Goal: Task Accomplishment & Management: Use online tool/utility

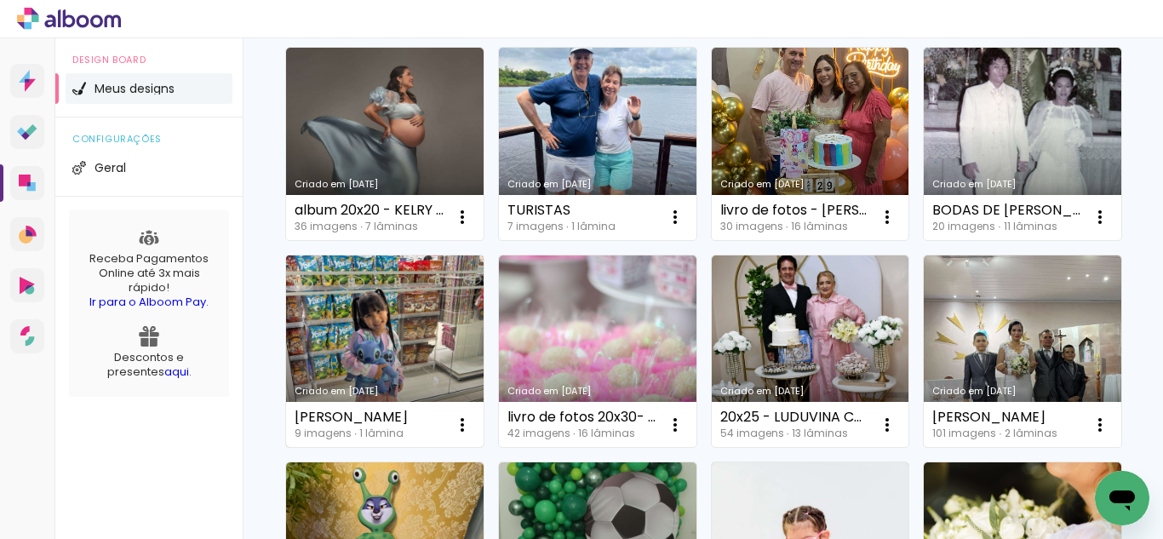
scroll to position [255, 0]
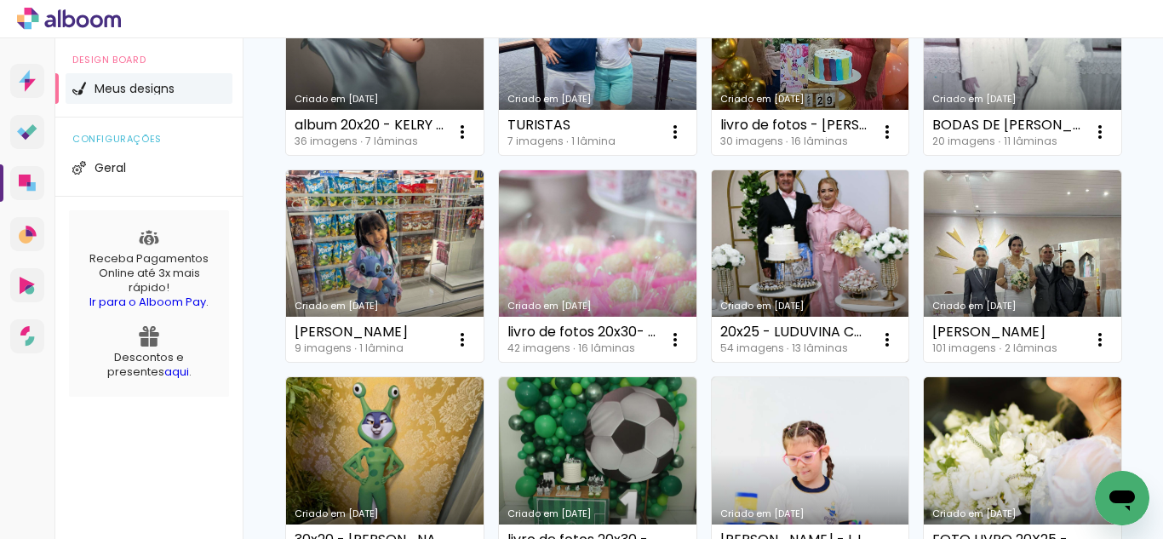
click at [712, 363] on link "Criado em [DATE]" at bounding box center [810, 266] width 197 height 192
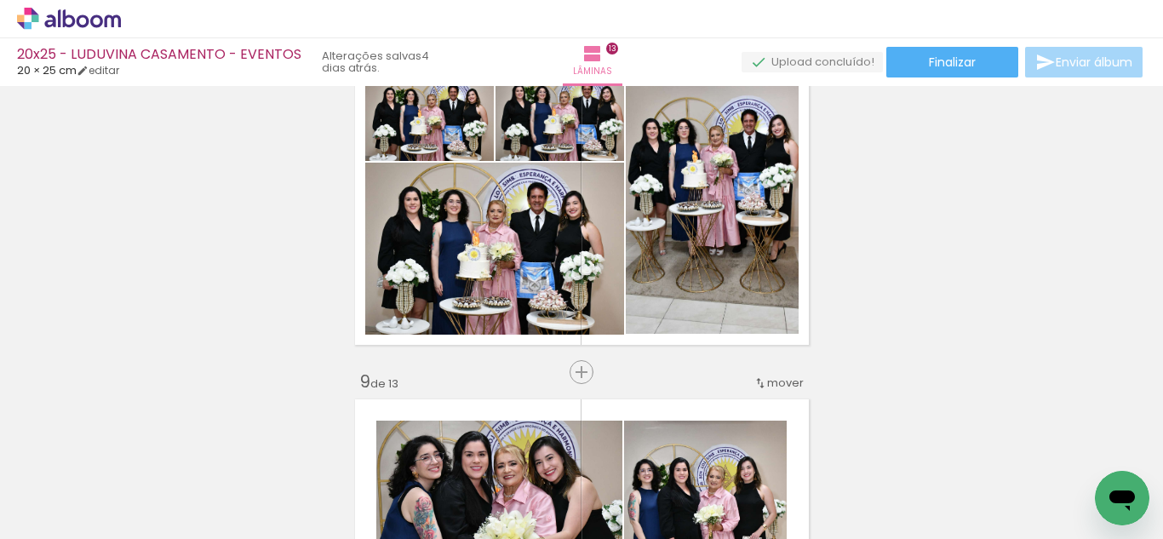
scroll to position [2383, 0]
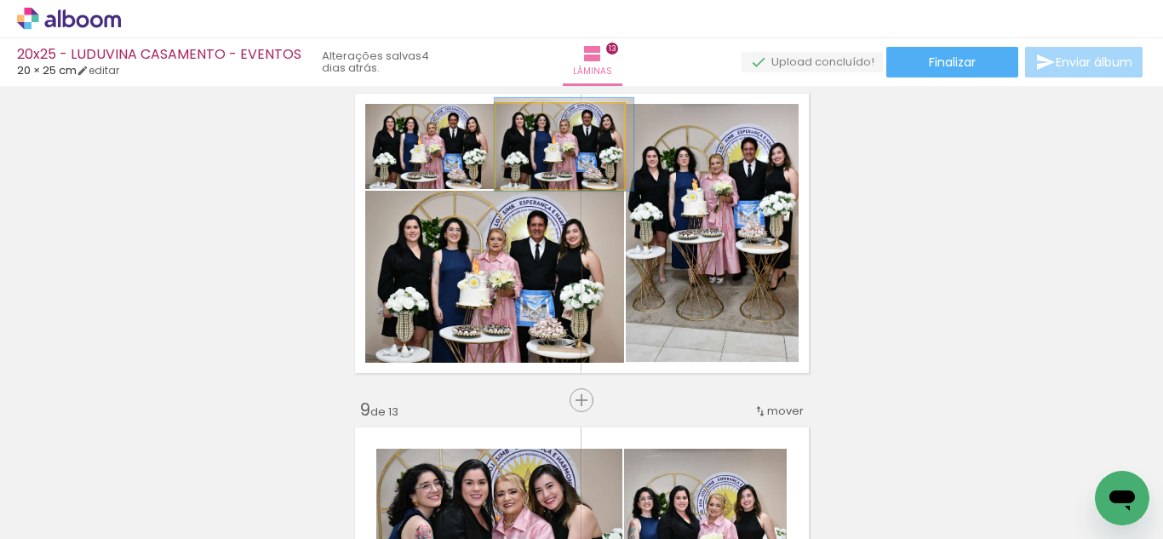
click at [512, 178] on quentale-photo at bounding box center [559, 146] width 129 height 85
type paper-slider "114"
click at [538, 120] on div at bounding box center [543, 121] width 15 height 15
click at [534, 180] on quentale-photo at bounding box center [559, 146] width 129 height 85
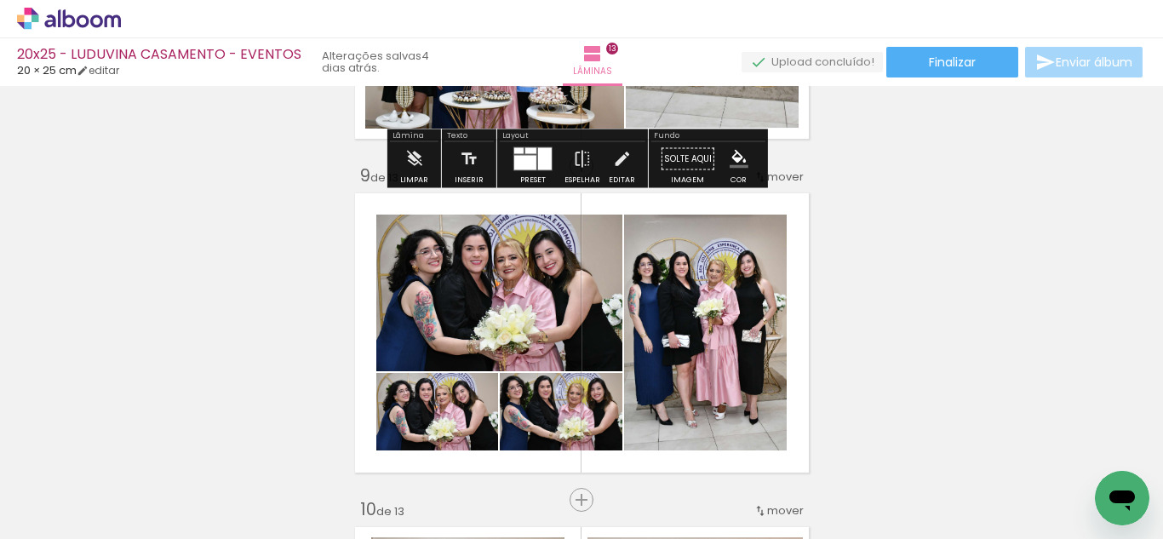
scroll to position [2724, 0]
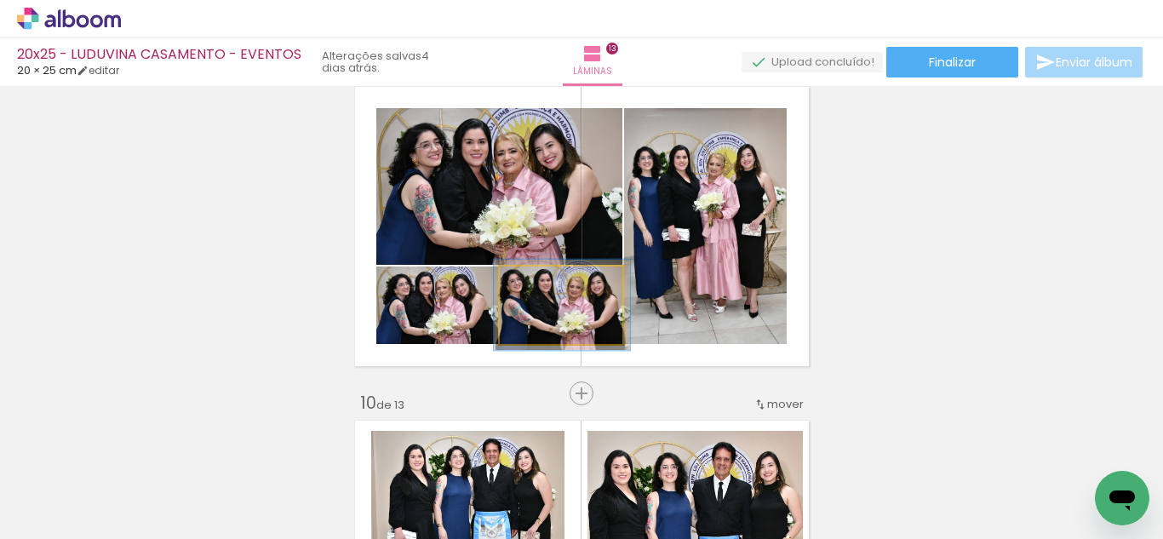
click at [523, 330] on quentale-photo at bounding box center [561, 304] width 123 height 77
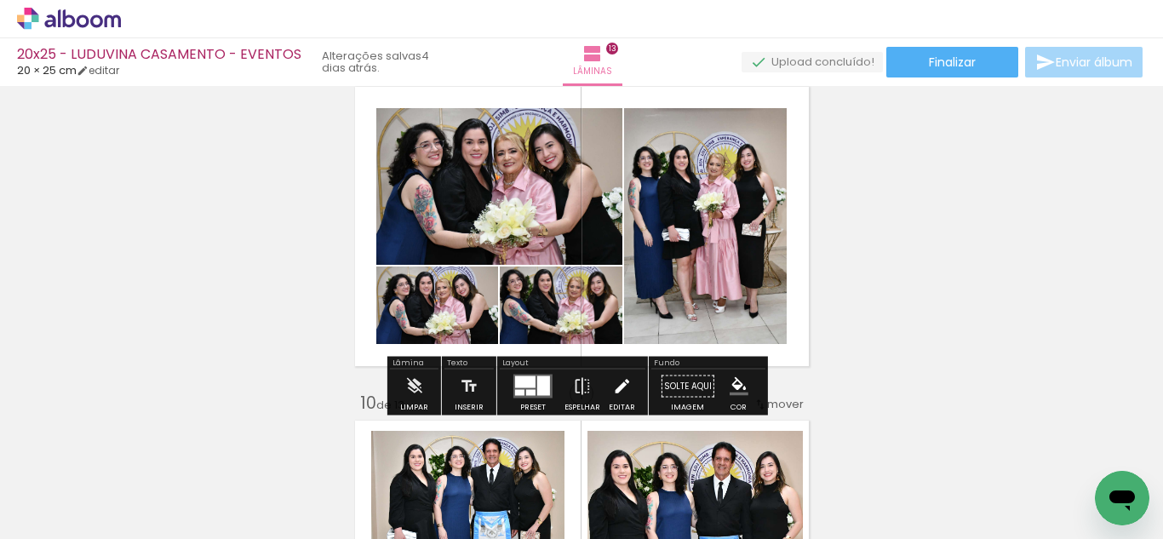
click at [617, 400] on iron-icon at bounding box center [621, 386] width 19 height 34
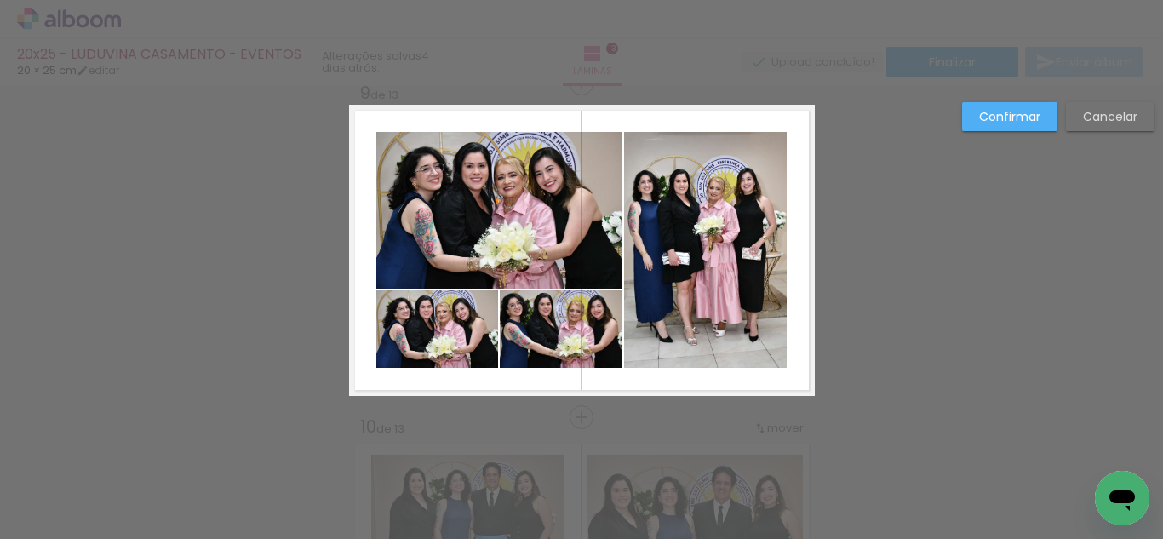
scroll to position [2691, 0]
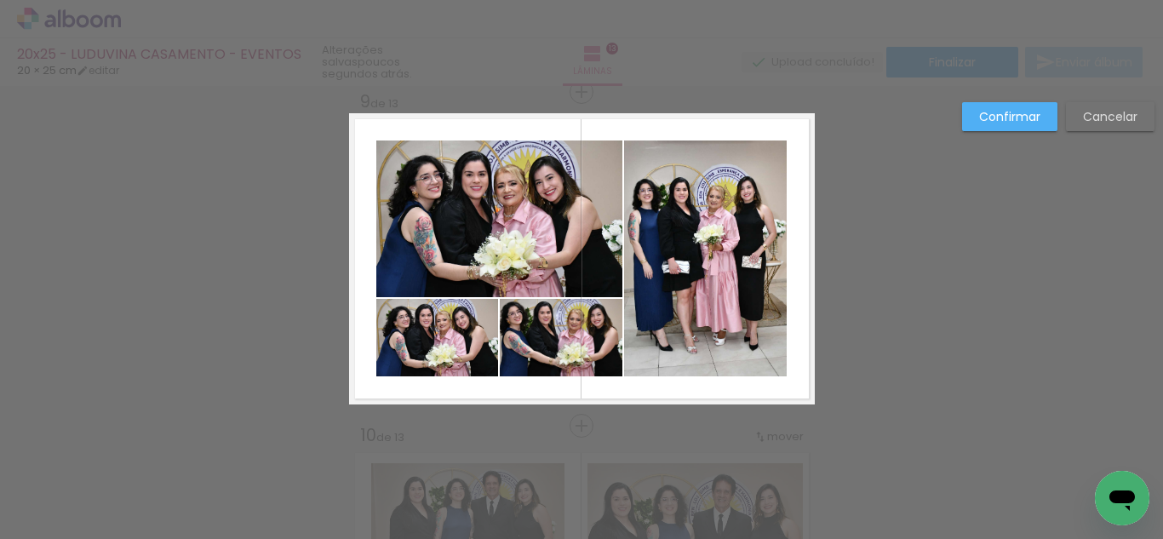
click at [414, 242] on quentale-photo at bounding box center [499, 218] width 246 height 157
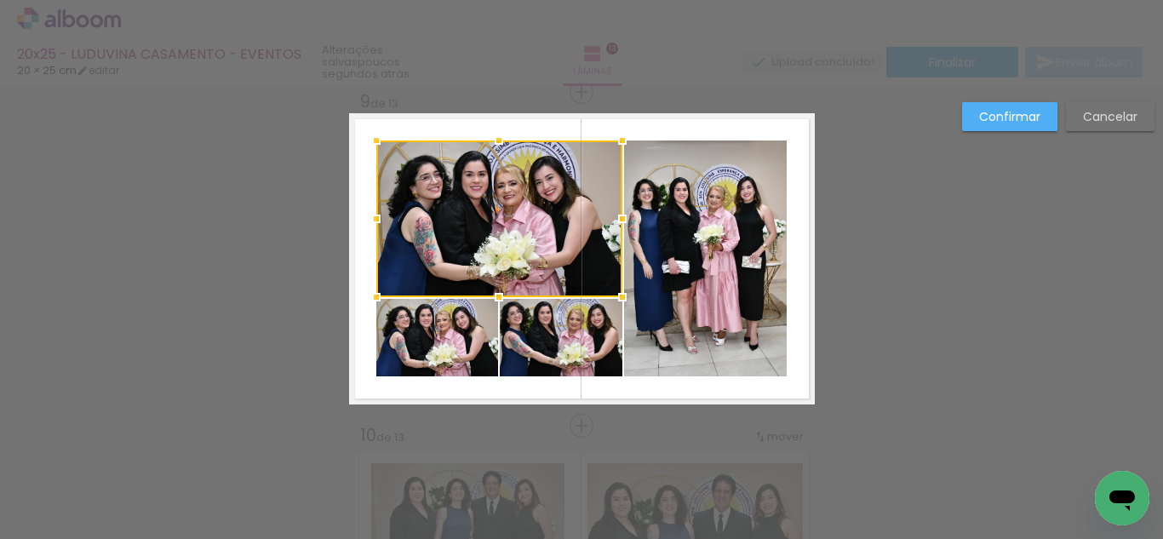
click at [443, 350] on quentale-photo at bounding box center [437, 337] width 122 height 77
click at [529, 350] on div at bounding box center [499, 258] width 246 height 236
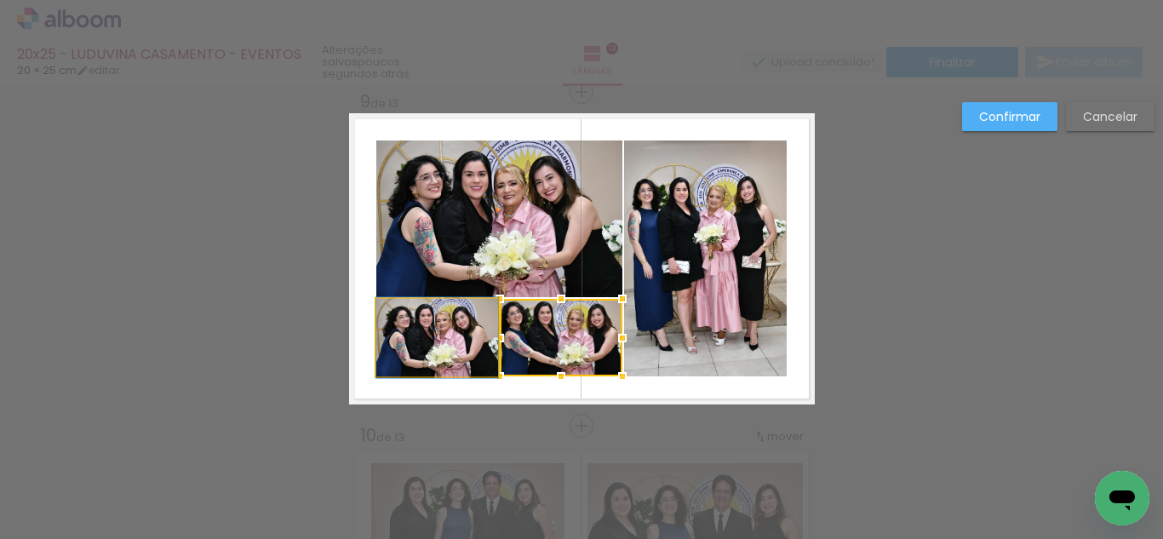
click at [447, 334] on quentale-photo at bounding box center [437, 337] width 122 height 77
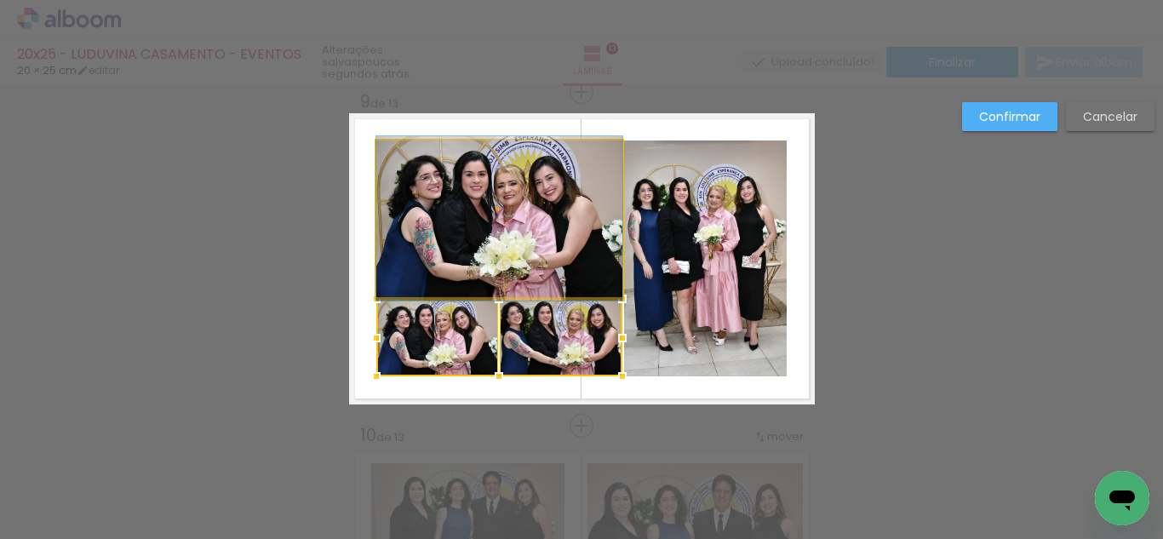
click at [448, 263] on quentale-photo at bounding box center [499, 218] width 246 height 157
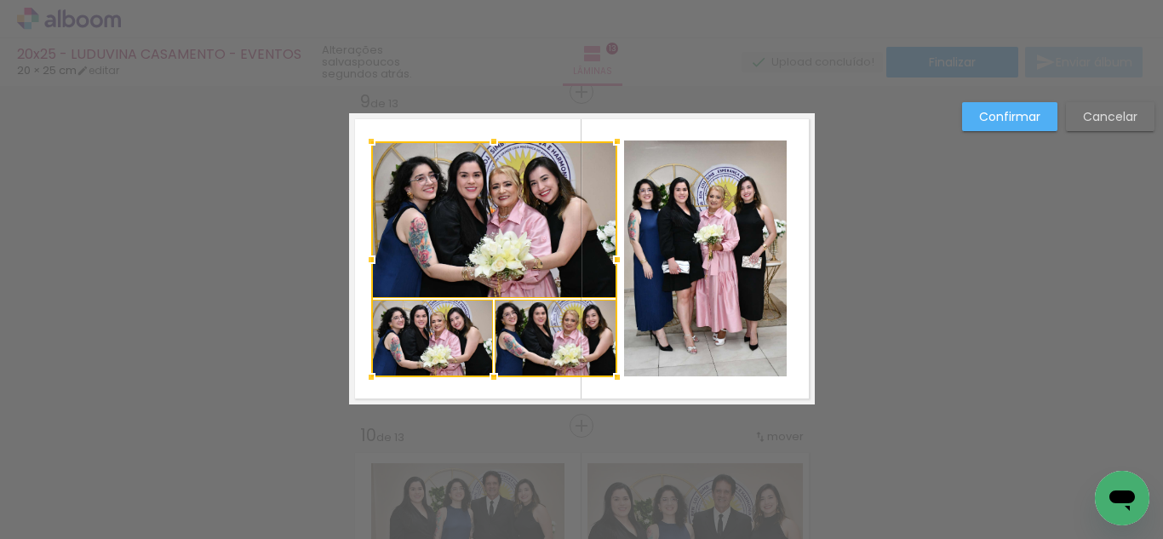
click at [443, 264] on div at bounding box center [494, 259] width 246 height 236
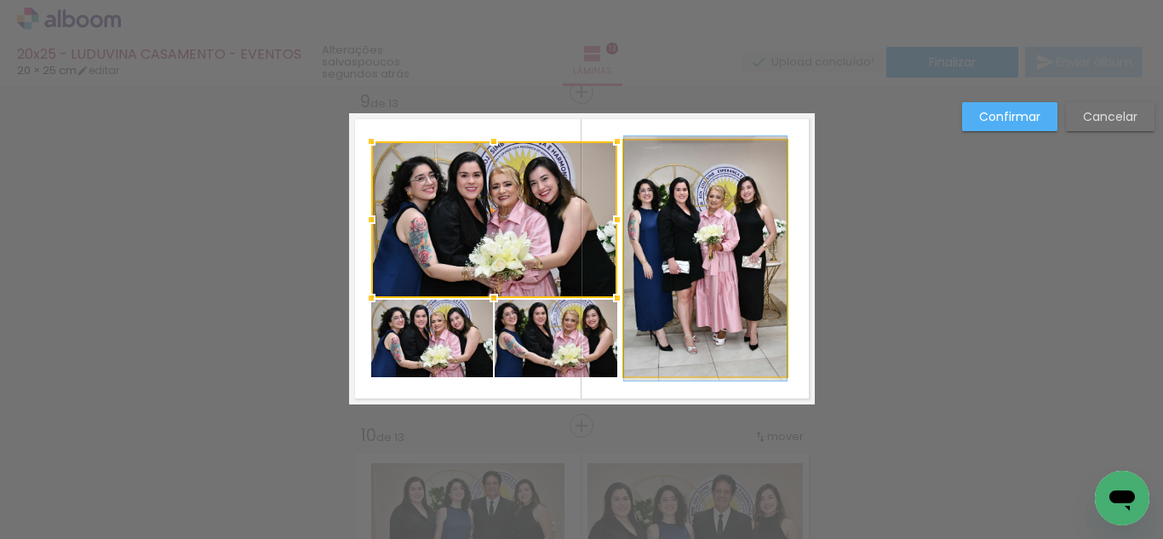
click at [723, 273] on quentale-photo at bounding box center [705, 258] width 163 height 236
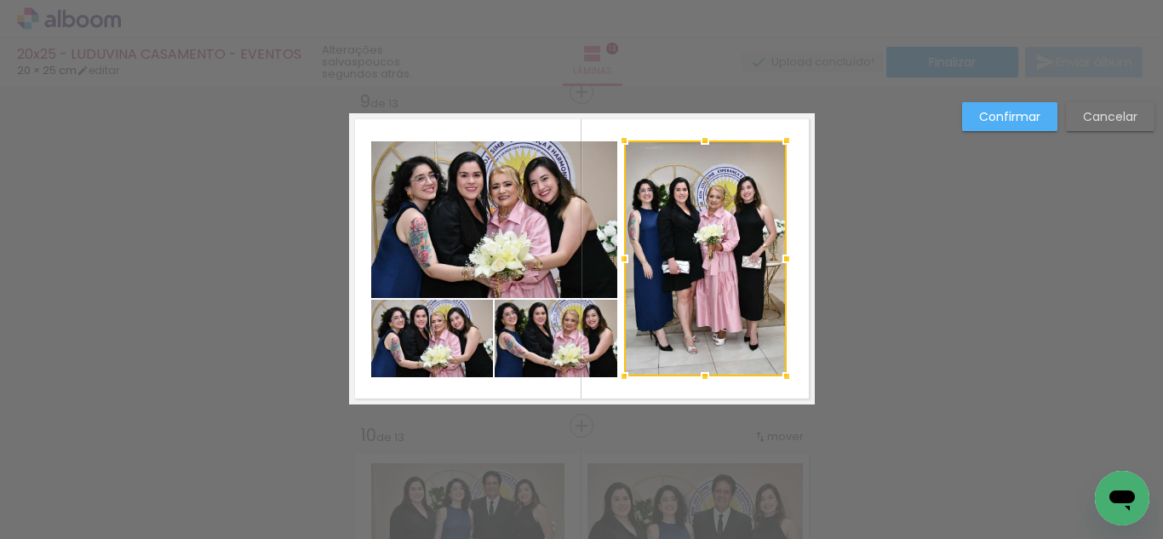
click at [737, 262] on div at bounding box center [705, 258] width 163 height 236
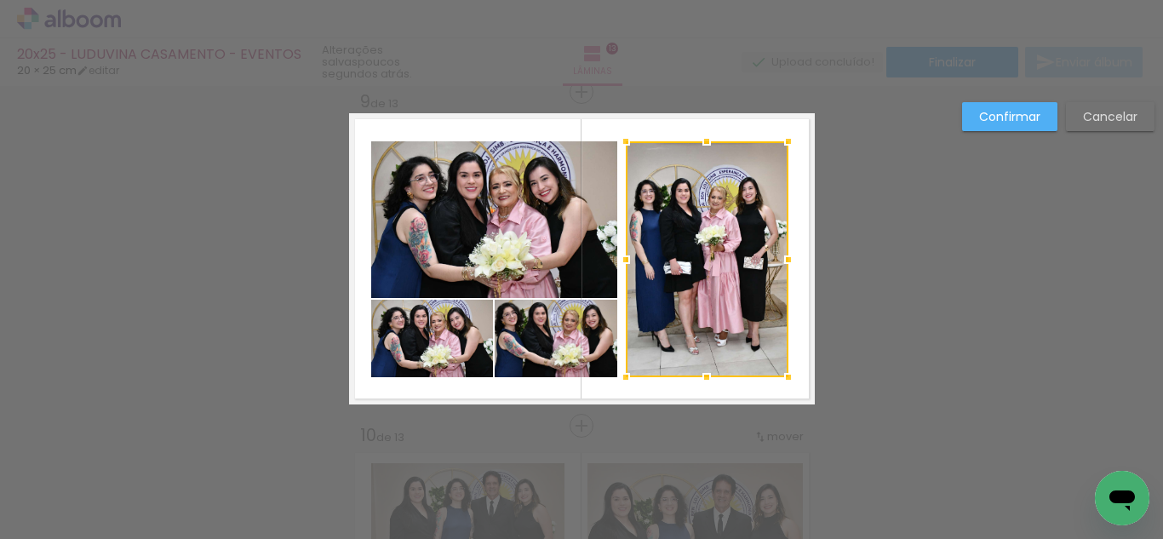
click at [733, 262] on div at bounding box center [707, 259] width 163 height 236
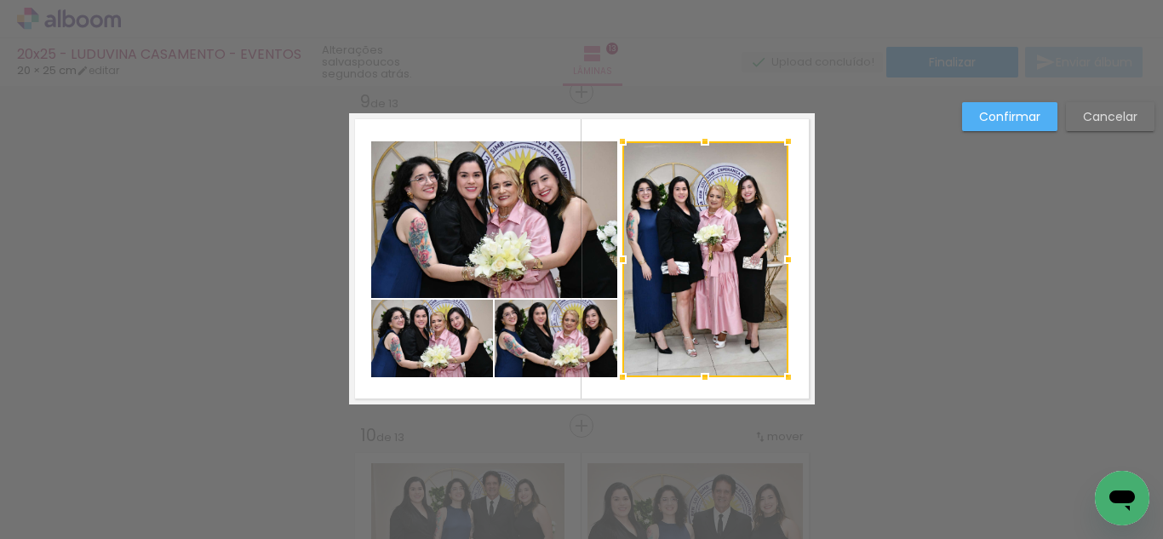
click at [618, 262] on div at bounding box center [622, 260] width 34 height 34
click at [0, 0] on slot "Confirmar" at bounding box center [0, 0] width 0 height 0
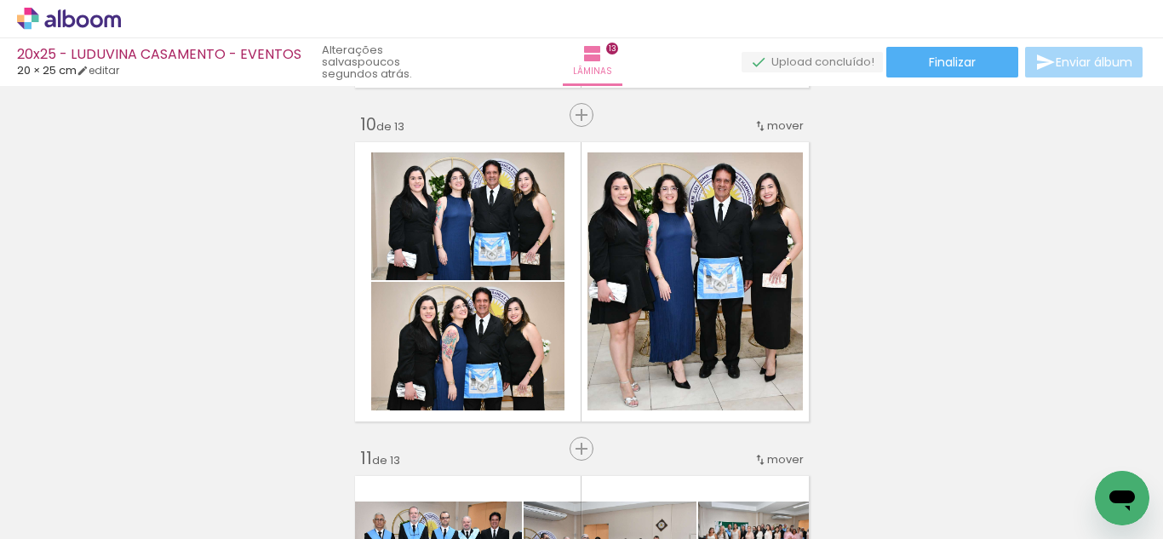
scroll to position [3032, 0]
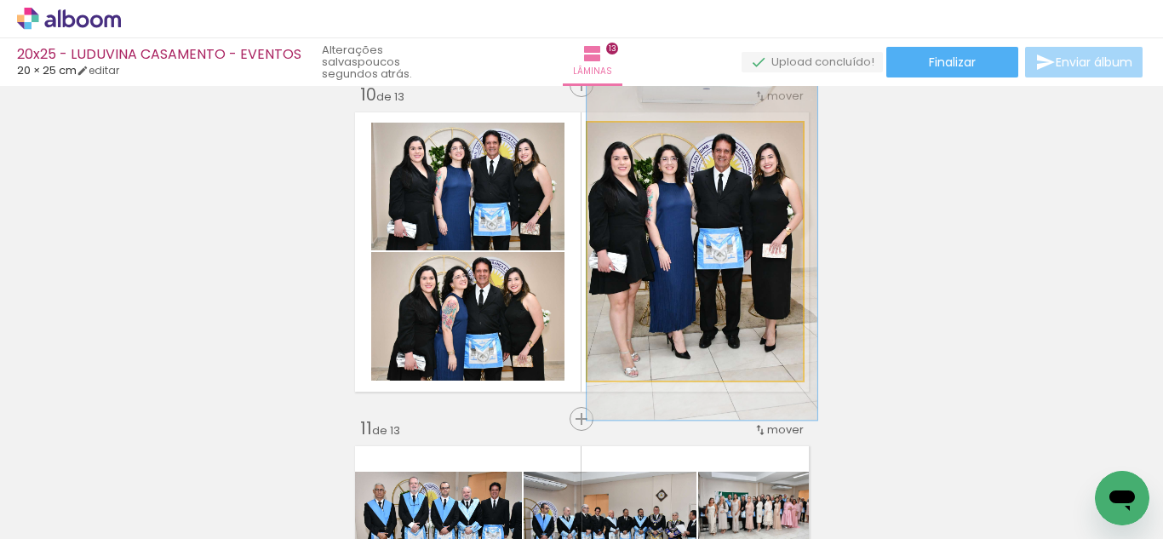
click at [718, 268] on quentale-photo at bounding box center [694, 252] width 215 height 258
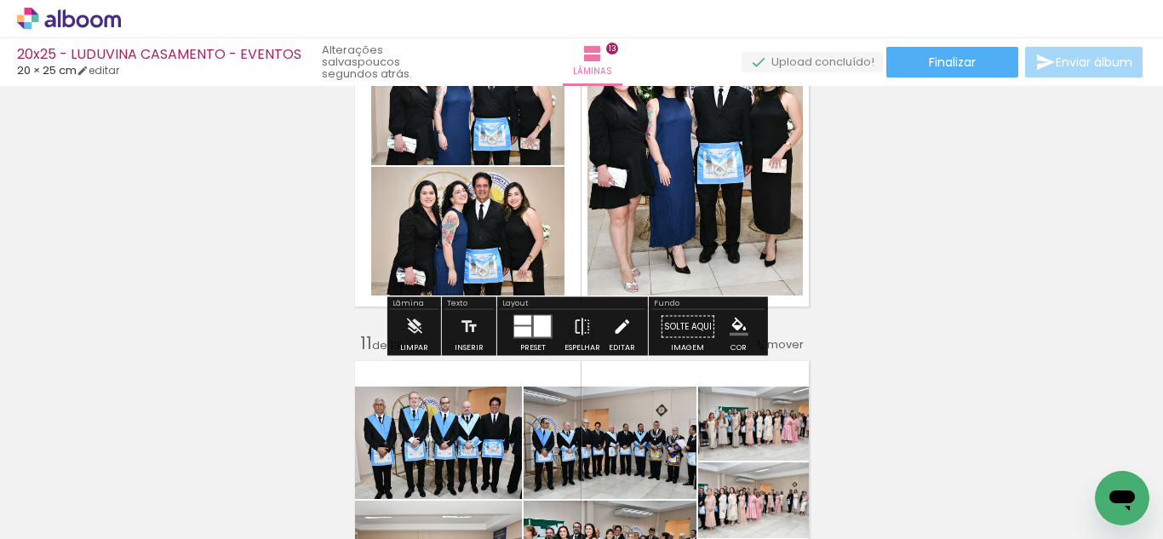
click at [604, 328] on paper-button "Editar" at bounding box center [621, 331] width 35 height 43
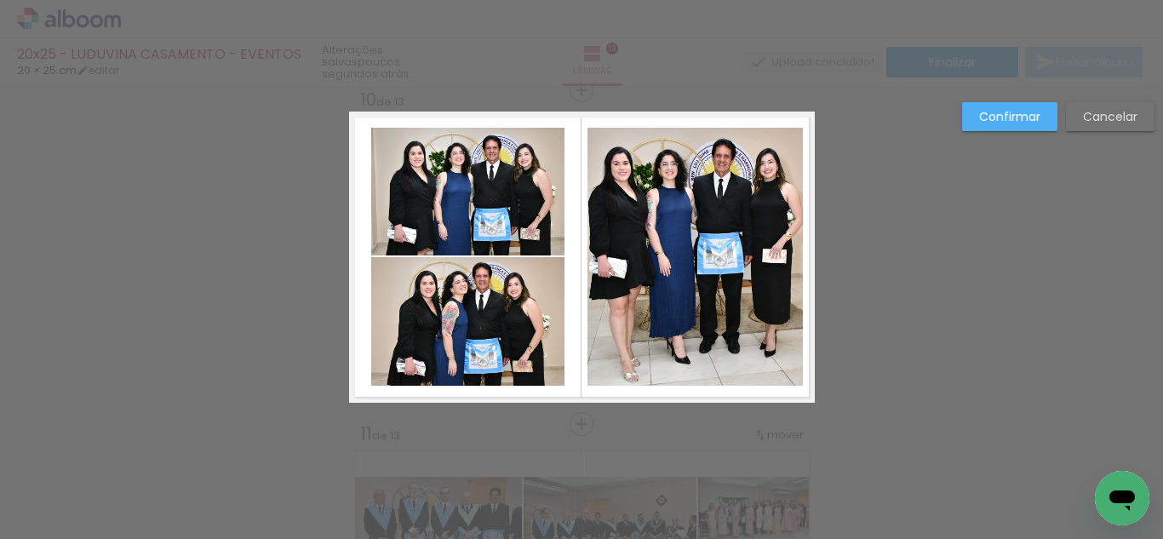
scroll to position [3025, 0]
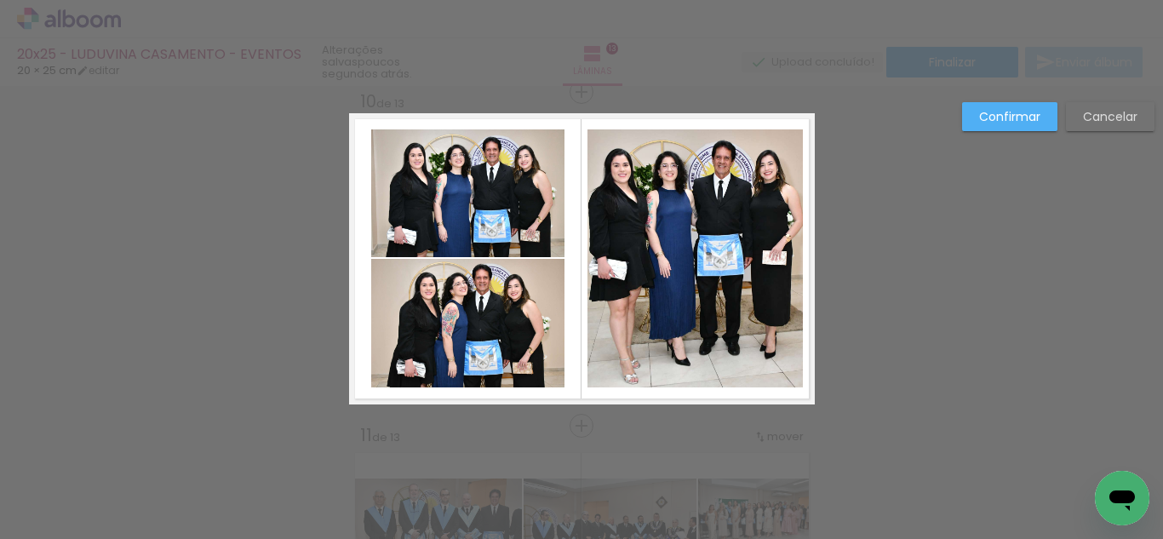
click at [773, 260] on quentale-photo at bounding box center [694, 258] width 215 height 258
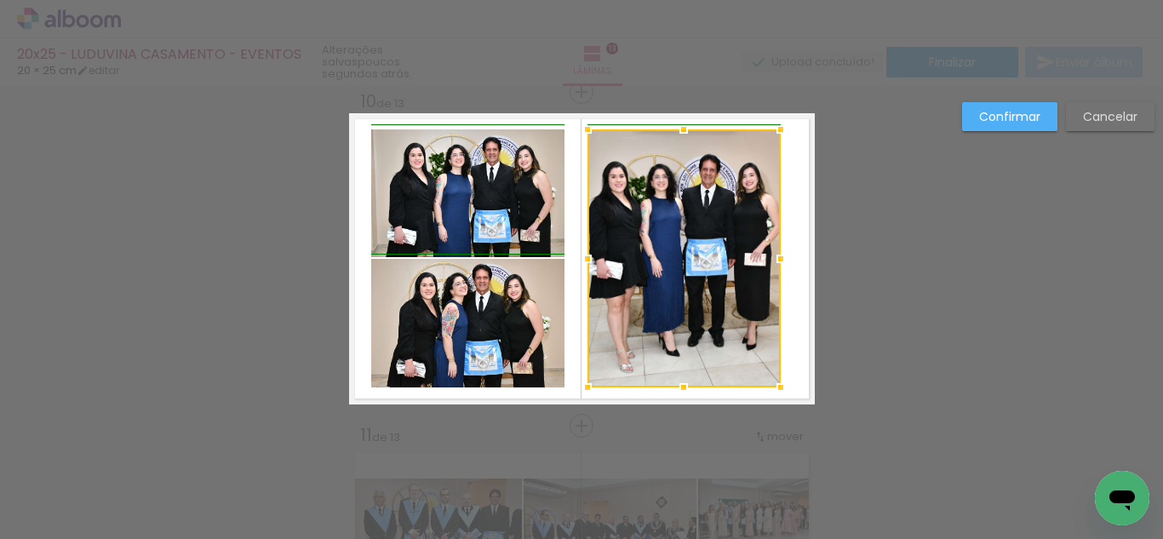
drag, startPoint x: 791, startPoint y: 261, endPoint x: 774, endPoint y: 264, distance: 17.2
click at [774, 264] on div at bounding box center [780, 259] width 34 height 34
drag, startPoint x: 697, startPoint y: 266, endPoint x: 683, endPoint y: 266, distance: 13.6
click at [695, 266] on div at bounding box center [683, 258] width 193 height 258
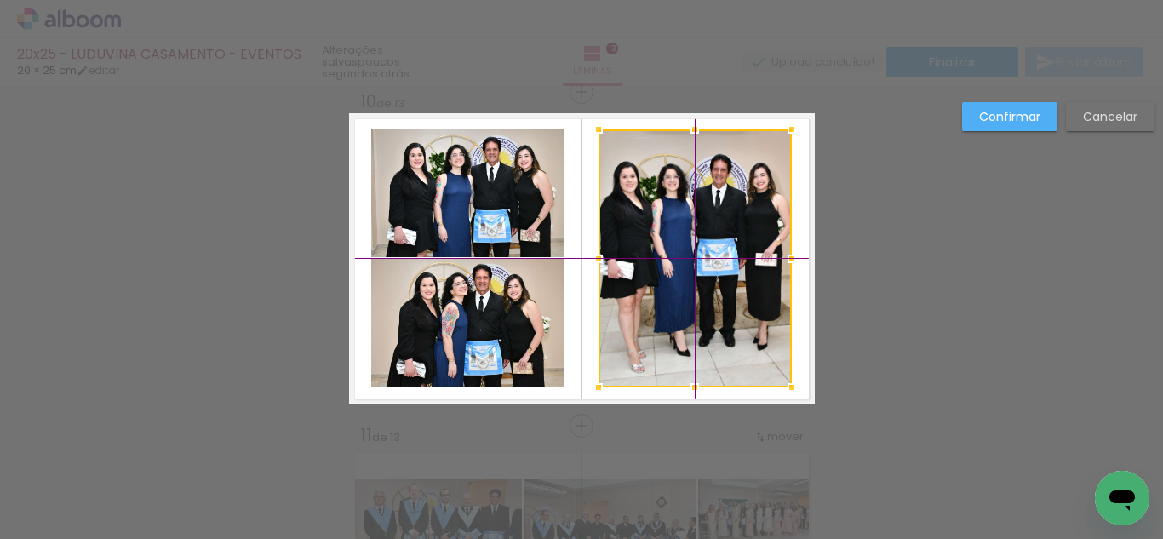
drag, startPoint x: 682, startPoint y: 266, endPoint x: 697, endPoint y: 266, distance: 15.3
click at [697, 266] on div at bounding box center [694, 258] width 193 height 258
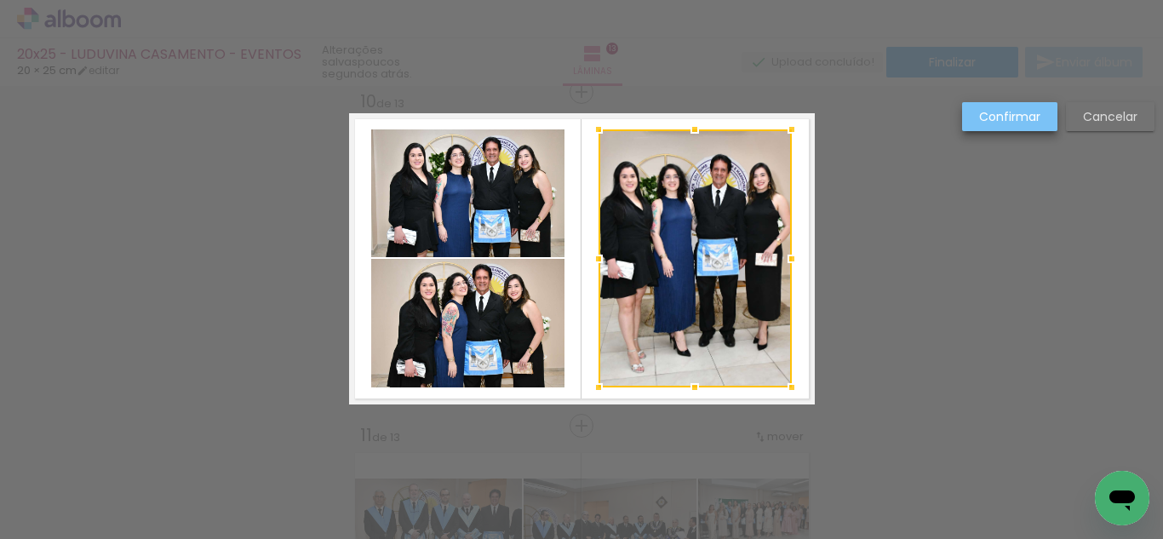
click at [0, 0] on slot "Confirmar" at bounding box center [0, 0] width 0 height 0
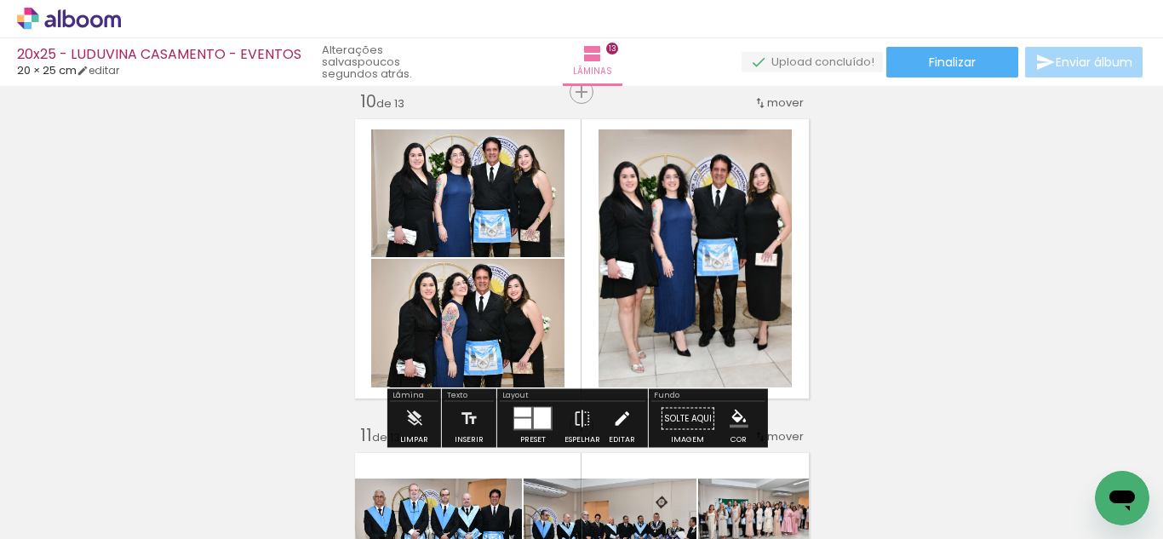
drag, startPoint x: 612, startPoint y: 417, endPoint x: 603, endPoint y: 409, distance: 11.5
click at [612, 417] on iron-icon at bounding box center [621, 419] width 19 height 34
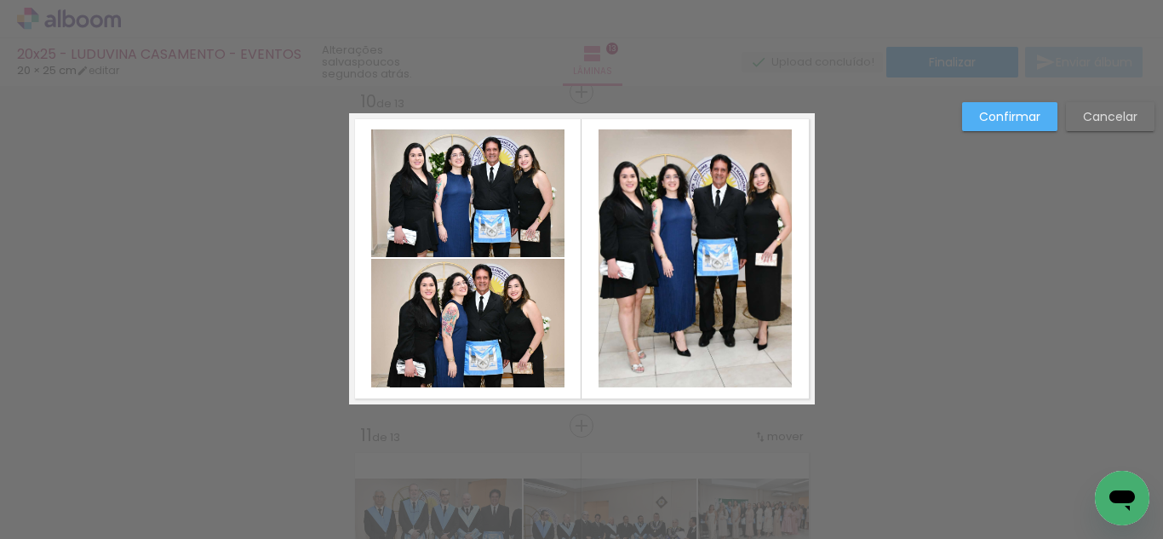
click at [491, 212] on quentale-photo at bounding box center [467, 193] width 193 height 128
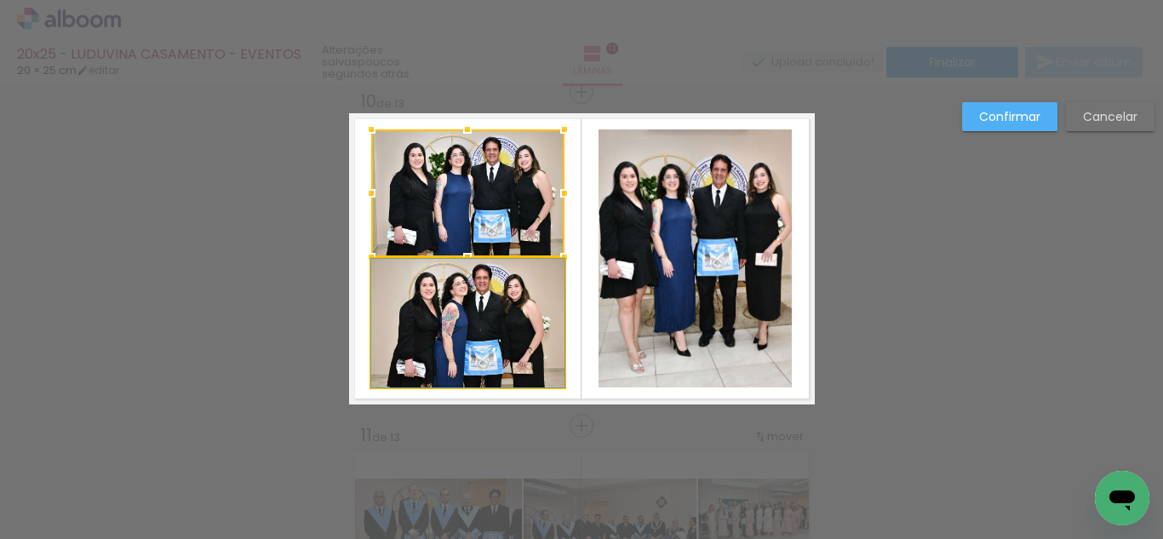
click at [456, 320] on quentale-photo at bounding box center [467, 323] width 193 height 129
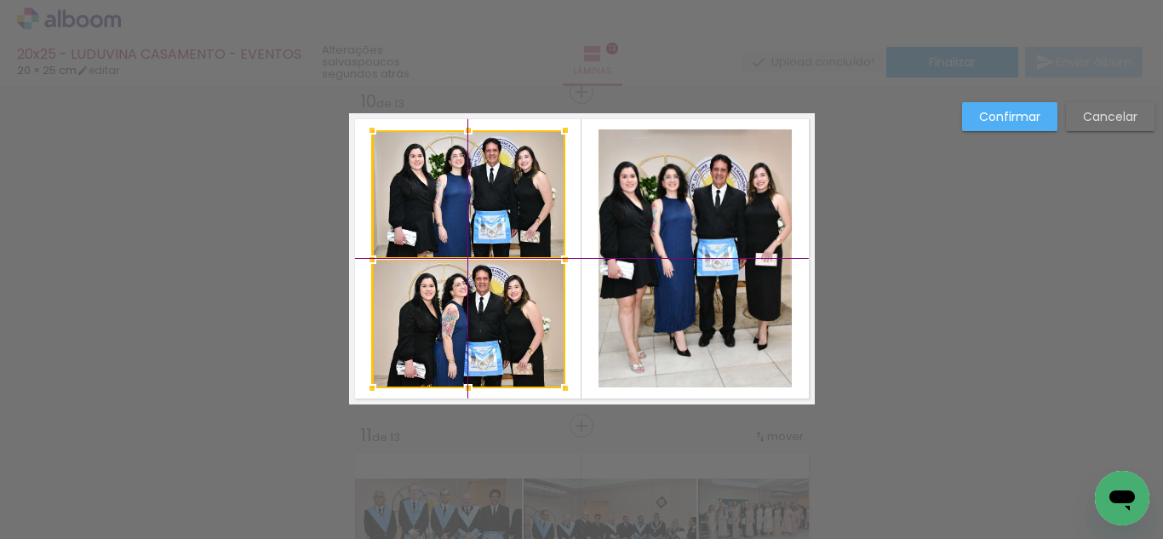
click at [467, 320] on div at bounding box center [468, 259] width 193 height 258
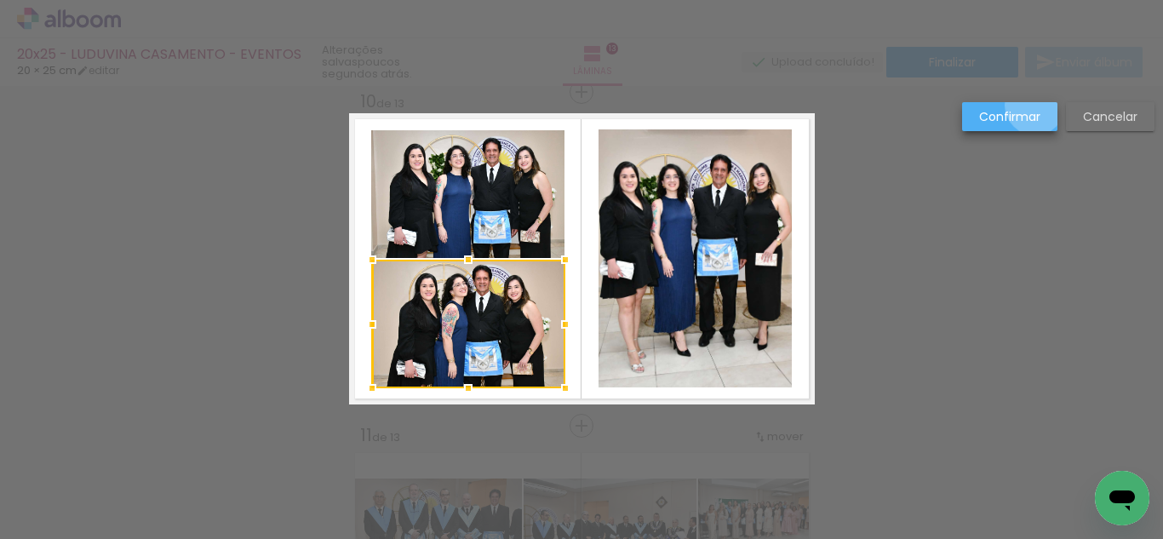
click at [0, 0] on paper-button "Confirmar" at bounding box center [0, 0] width 0 height 0
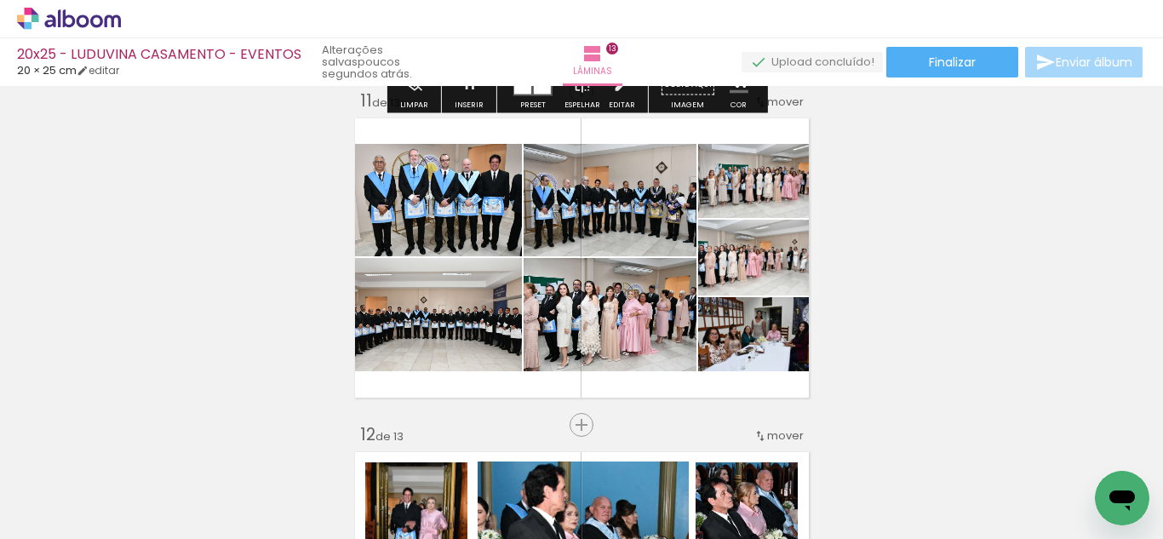
scroll to position [3365, 0]
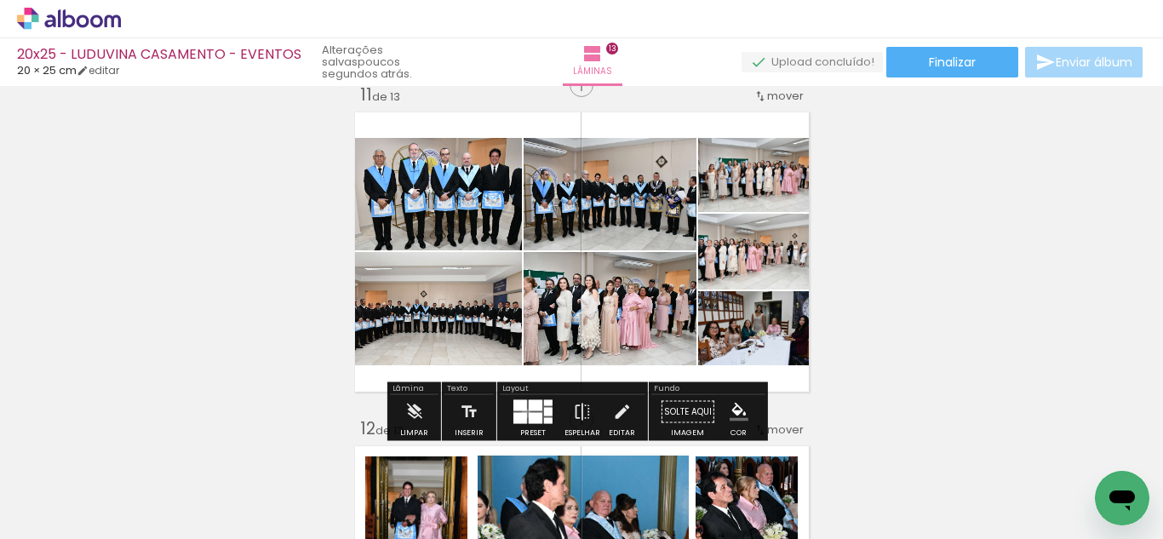
click at [522, 413] on div at bounding box center [520, 418] width 14 height 11
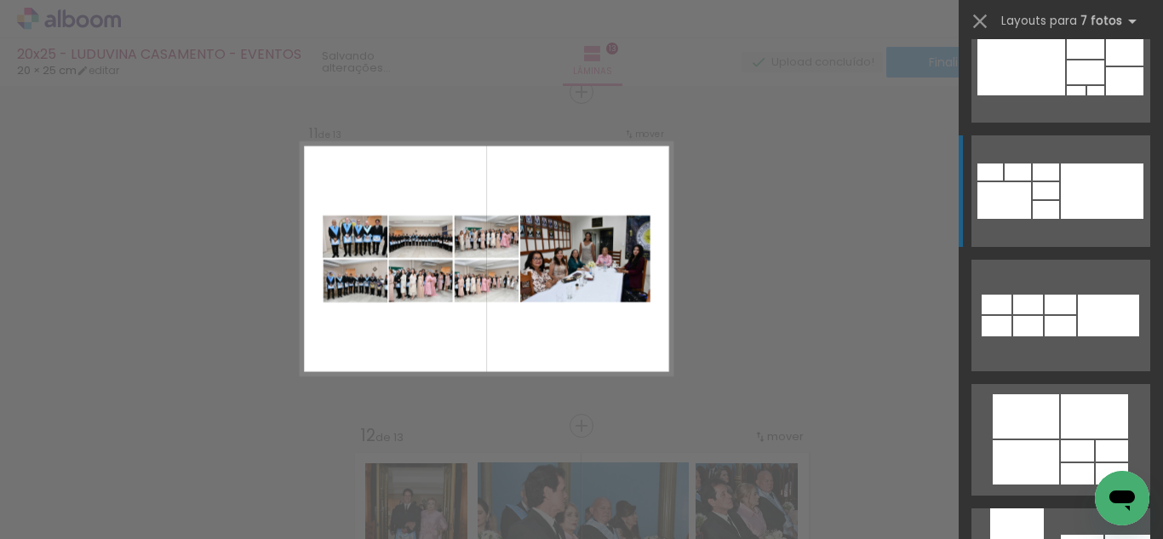
scroll to position [4436, 0]
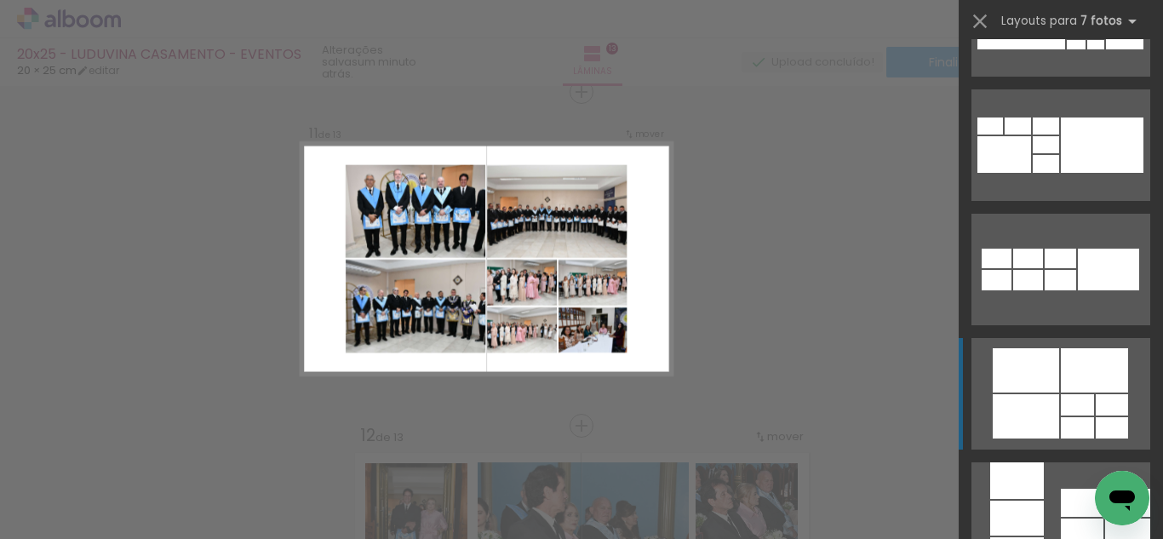
click at [1023, 385] on div at bounding box center [1025, 370] width 66 height 44
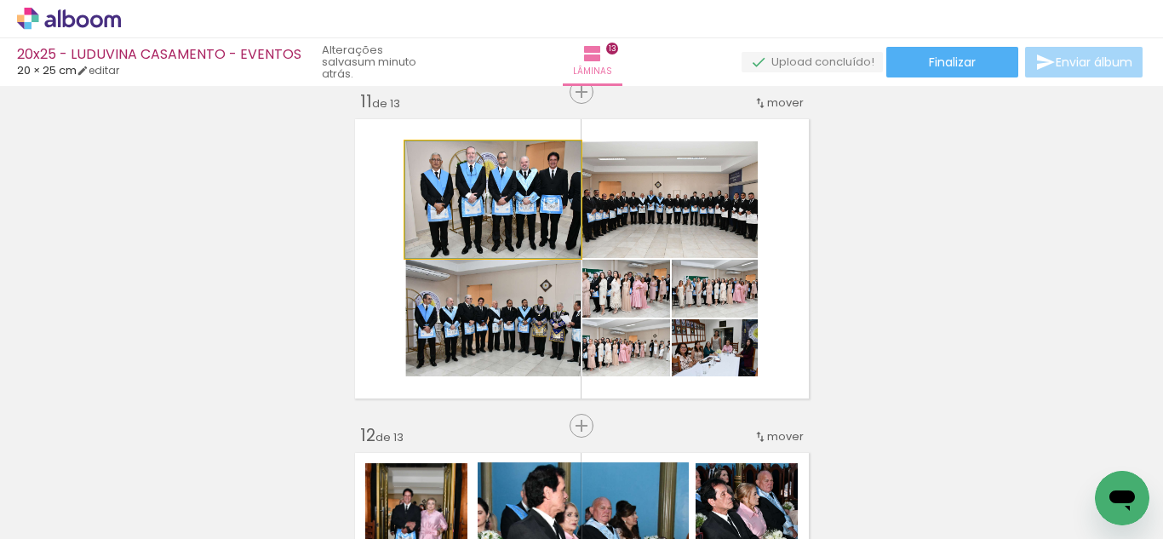
drag, startPoint x: 531, startPoint y: 213, endPoint x: 515, endPoint y: 215, distance: 16.4
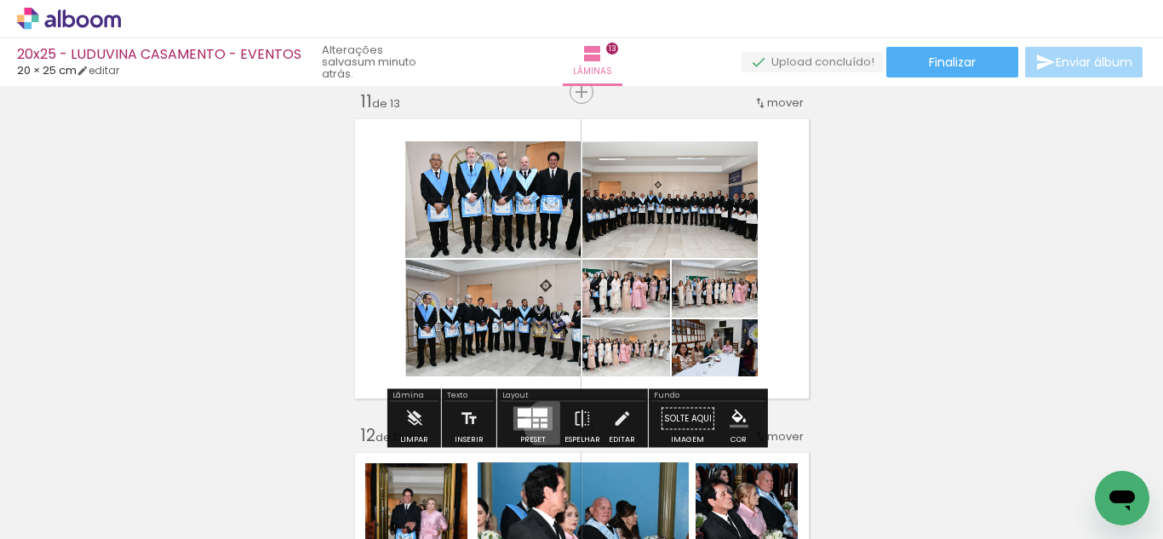
drag, startPoint x: 545, startPoint y: 424, endPoint x: 616, endPoint y: 417, distance: 71.8
click at [545, 425] on quentale-layouter at bounding box center [532, 419] width 39 height 24
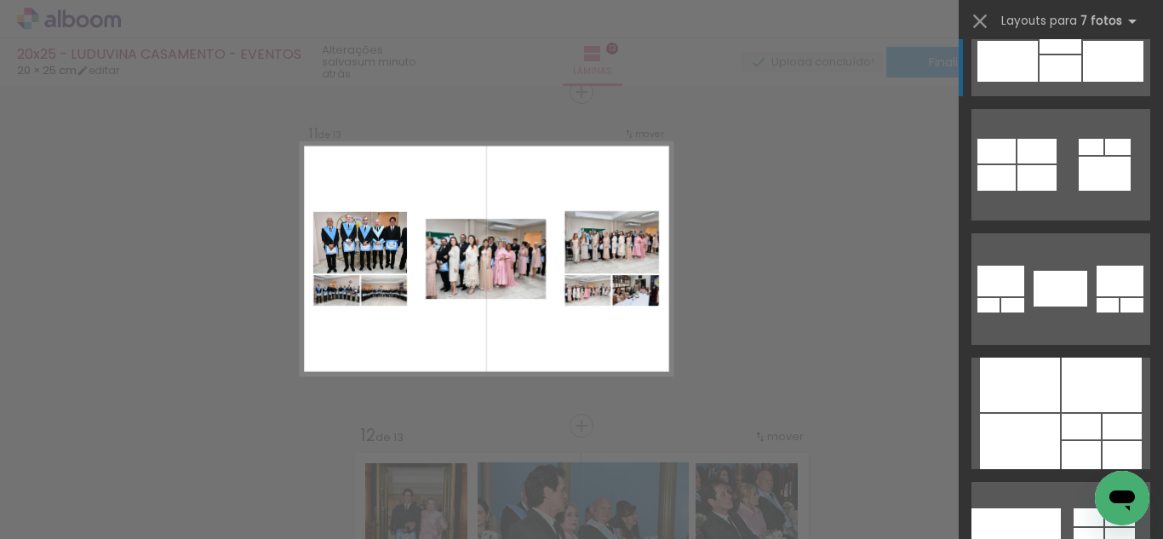
scroll to position [5573, 0]
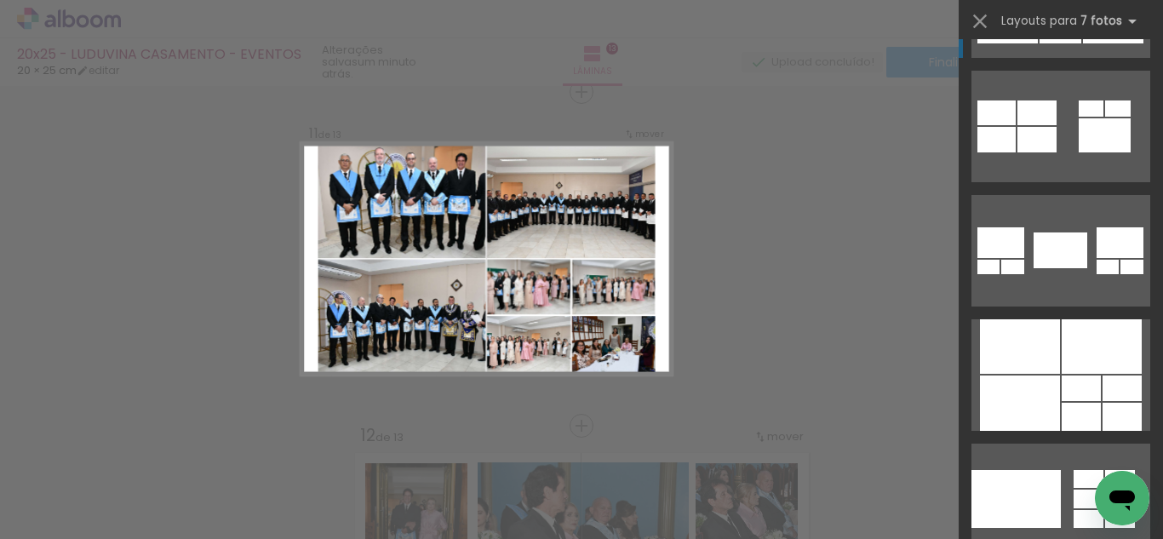
click at [1073, 339] on div at bounding box center [1101, 346] width 80 height 54
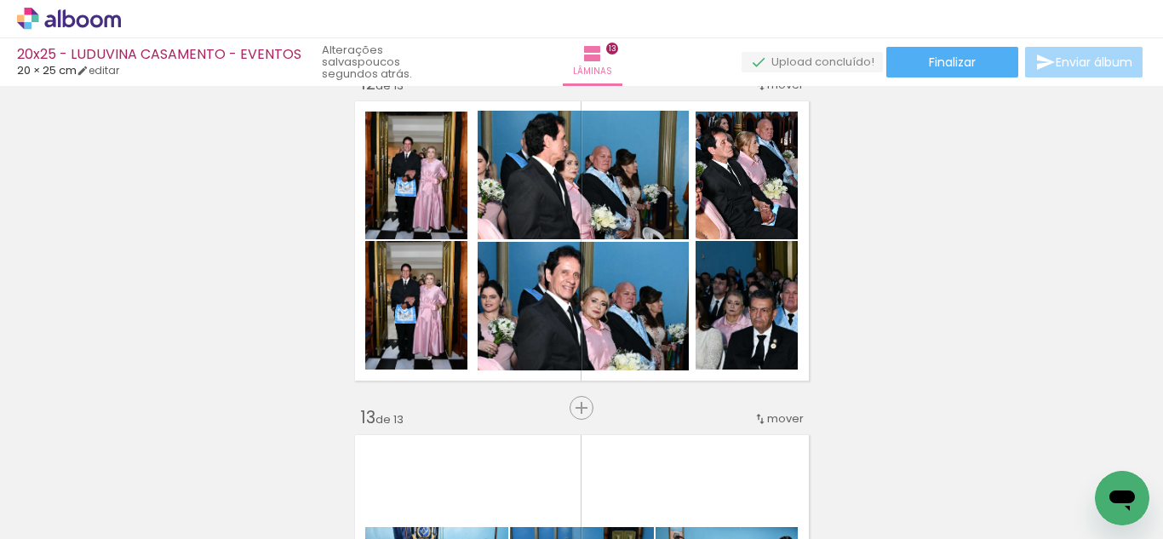
scroll to position [3699, 0]
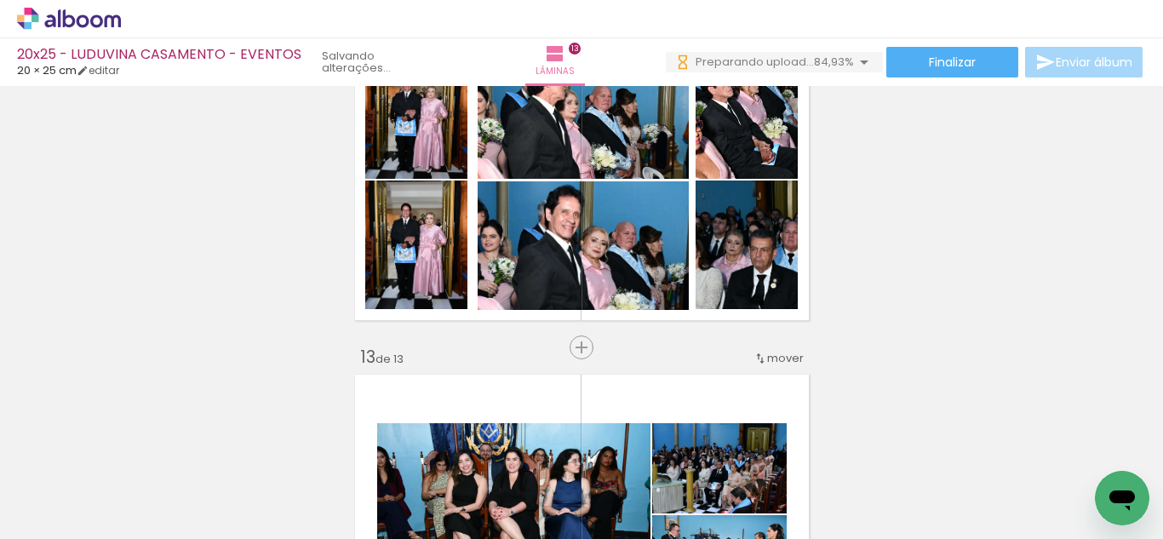
scroll to position [3713, 0]
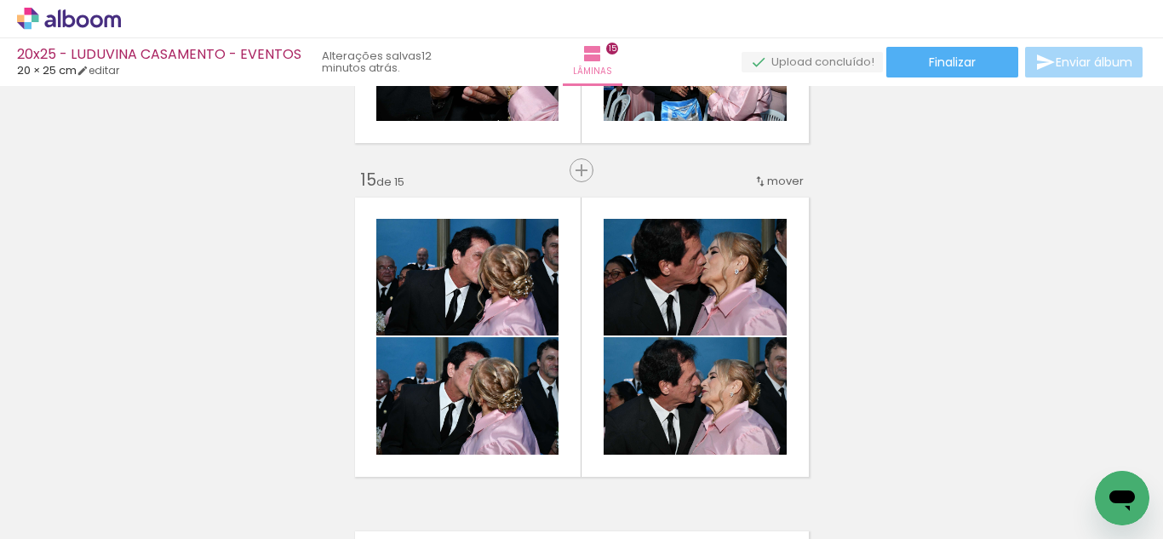
scroll to position [0, 5094]
